Goal: Task Accomplishment & Management: Use online tool/utility

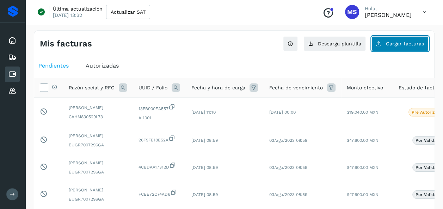
click at [406, 48] on button "Cargar facturas" at bounding box center [400, 43] width 57 height 15
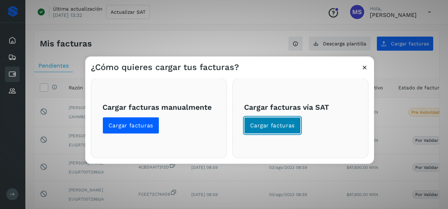
click at [262, 131] on button "Cargar facturas" at bounding box center [272, 125] width 57 height 17
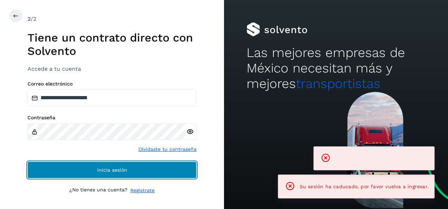
click at [160, 167] on button "Inicia sesión" at bounding box center [111, 170] width 169 height 17
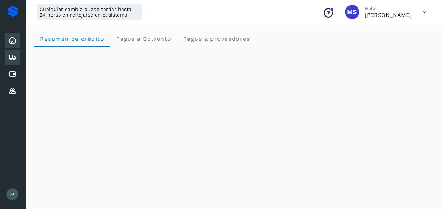
click at [12, 62] on div "Embarques" at bounding box center [12, 58] width 15 height 16
click at [18, 82] on div "Cuentas por pagar" at bounding box center [12, 75] width 15 height 16
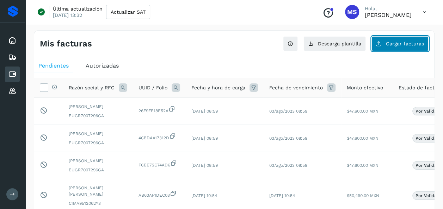
click at [411, 41] on span "Cargar facturas" at bounding box center [405, 43] width 38 height 5
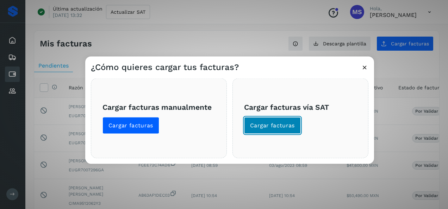
click at [285, 128] on span "Cargar facturas" at bounding box center [272, 126] width 45 height 8
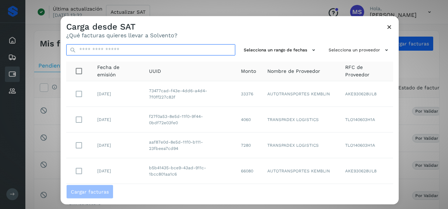
click at [157, 49] on input "text" at bounding box center [150, 49] width 169 height 11
type input "********"
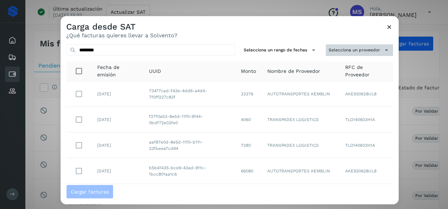
click at [345, 48] on button "Selecciona un proveedor" at bounding box center [359, 50] width 67 height 12
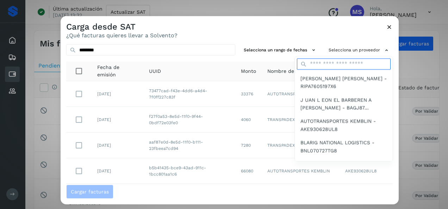
click at [359, 63] on input "text" at bounding box center [344, 64] width 94 height 11
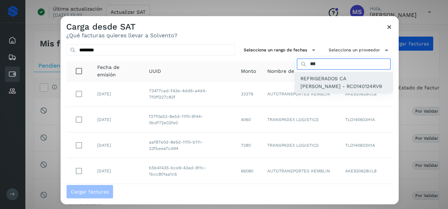
type input "***"
click at [301, 82] on span "REFRIGERADOS CA [PERSON_NAME] - RCD140124RV9" at bounding box center [344, 83] width 87 height 16
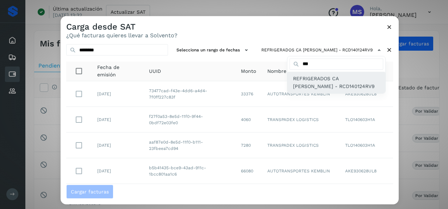
click at [318, 89] on span "REFRIGERADOS CA [PERSON_NAME] - RCD140124RV9" at bounding box center [336, 83] width 87 height 16
click at [312, 82] on span "REFRIGERADOS CA [PERSON_NAME] - RCD140124RV9" at bounding box center [336, 83] width 87 height 16
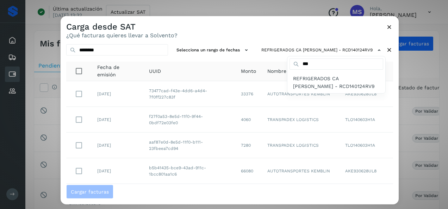
click at [176, 49] on div at bounding box center [285, 120] width 448 height 209
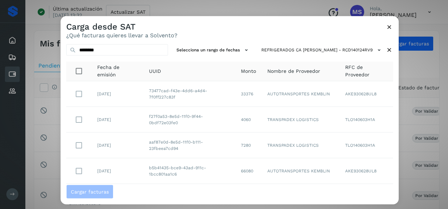
click at [389, 28] on icon at bounding box center [389, 26] width 7 height 7
